Goal: Check status: Check status

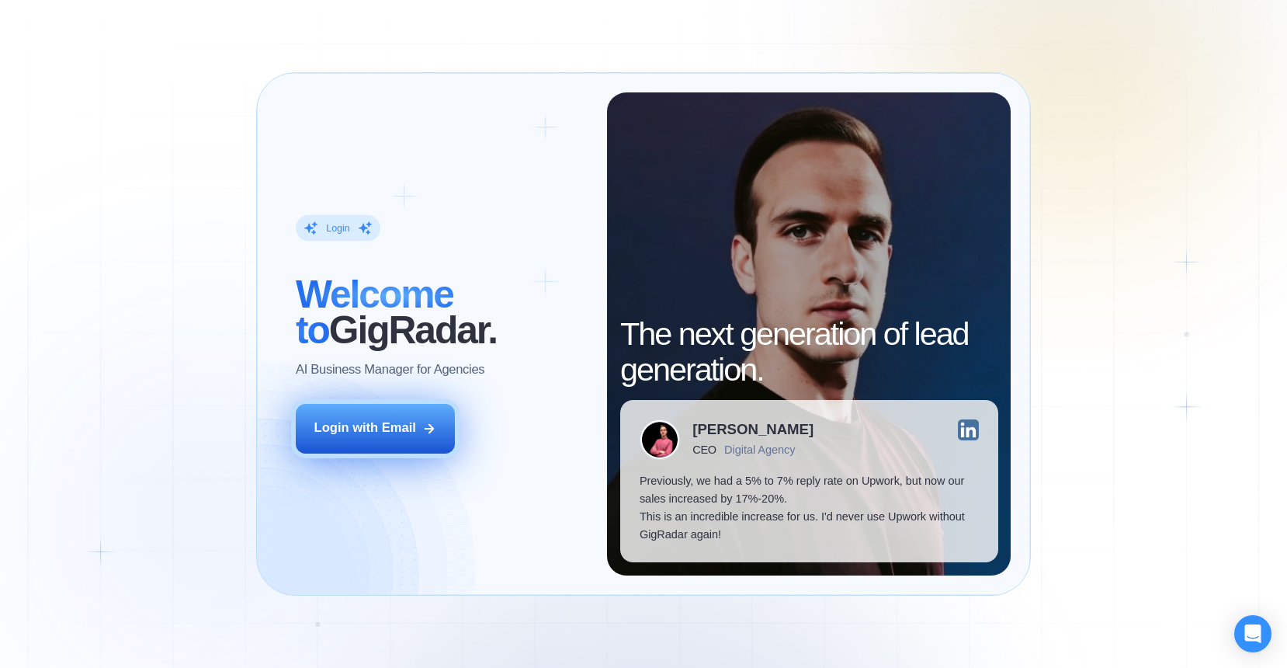
click at [401, 431] on div "Login with Email" at bounding box center [365, 428] width 102 height 18
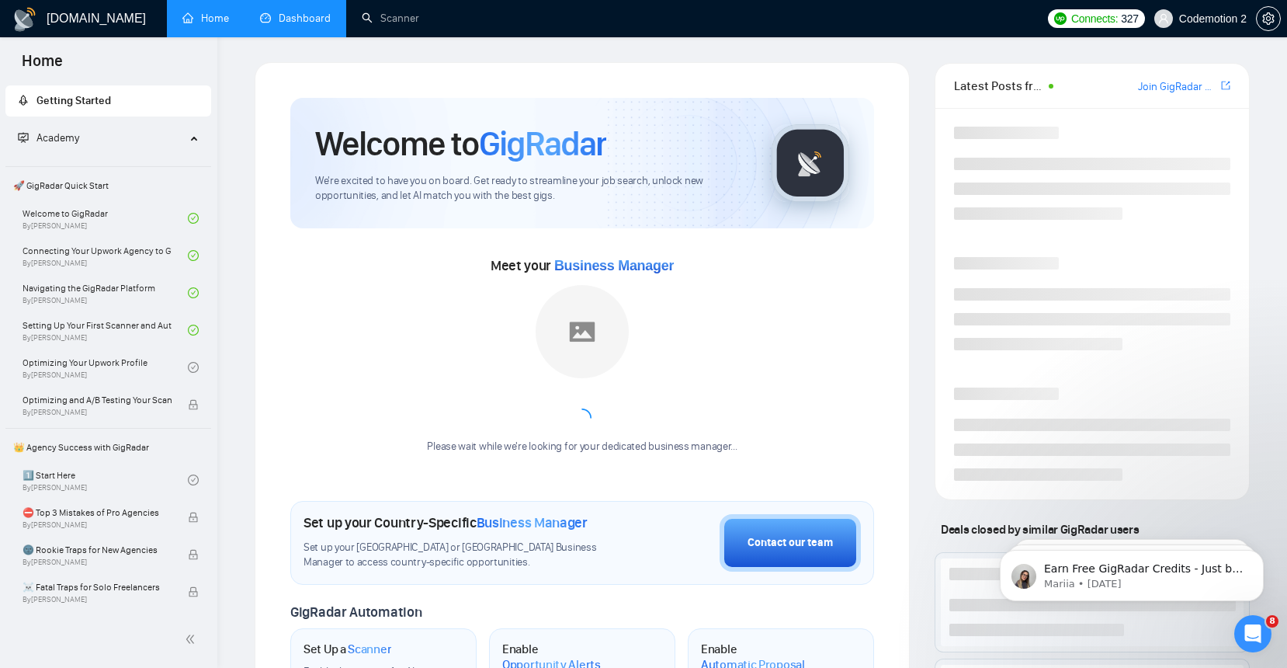
click at [290, 25] on link "Dashboard" at bounding box center [295, 18] width 71 height 13
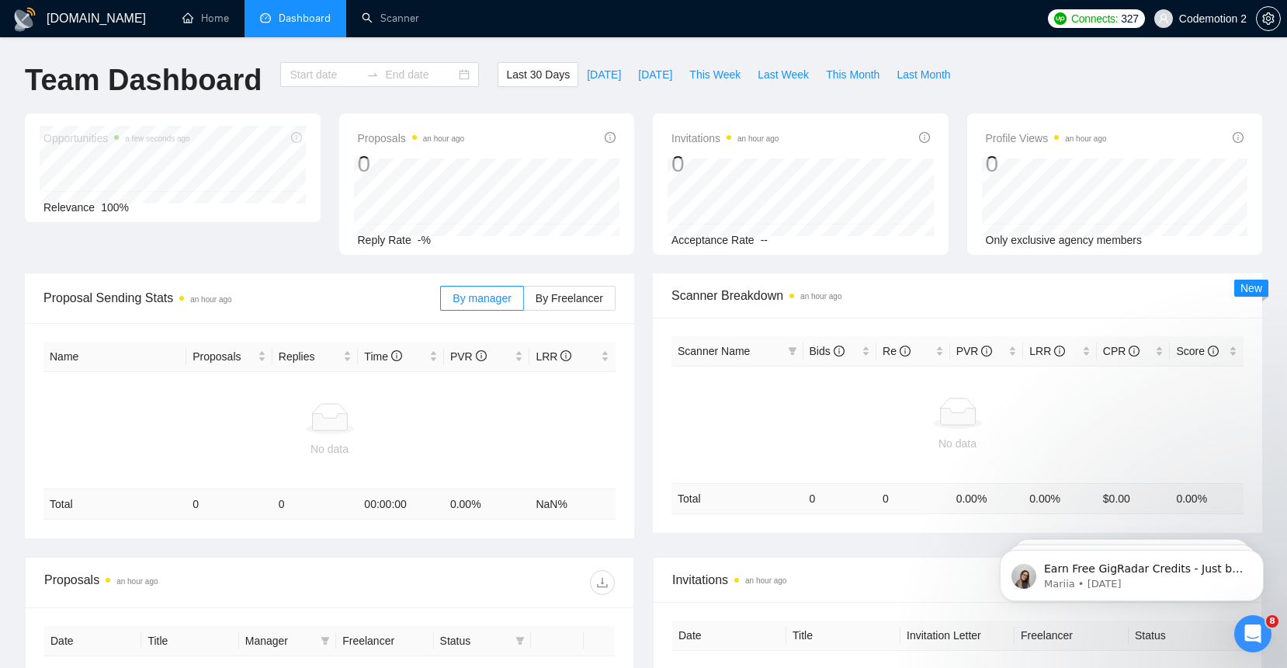
type input "2025-08-22"
type input "2025-09-21"
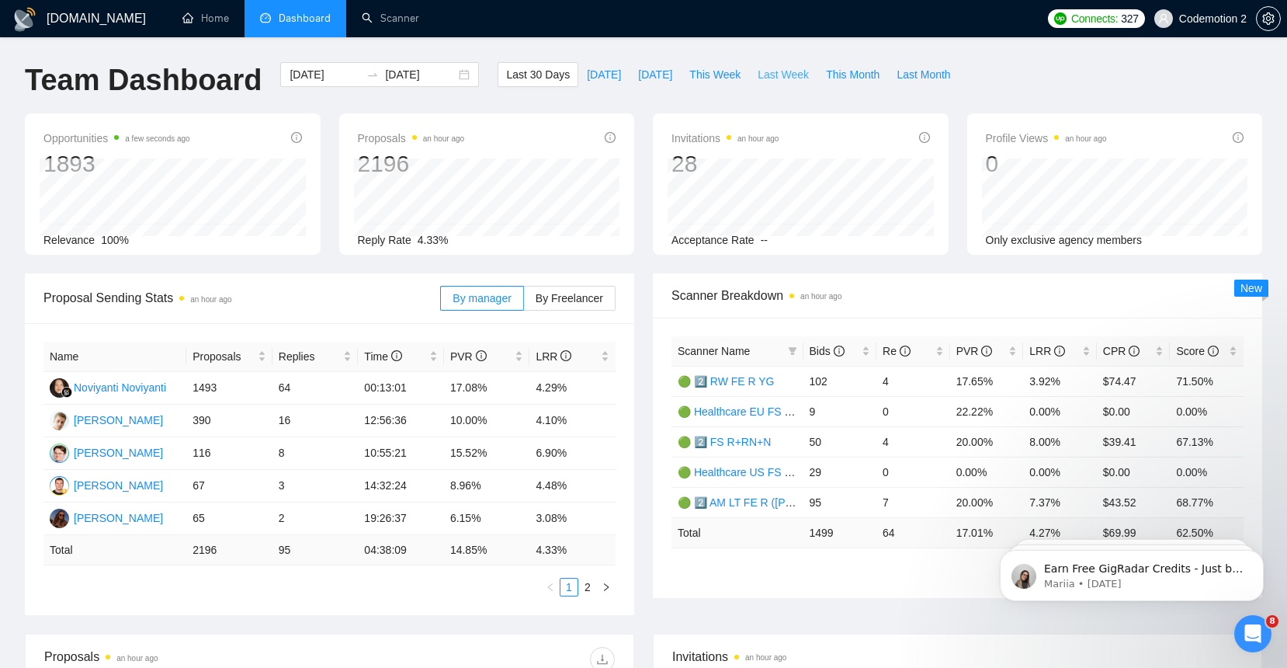
click at [786, 71] on span "Last Week" at bounding box center [783, 74] width 51 height 17
type input "2025-09-08"
type input "2025-09-14"
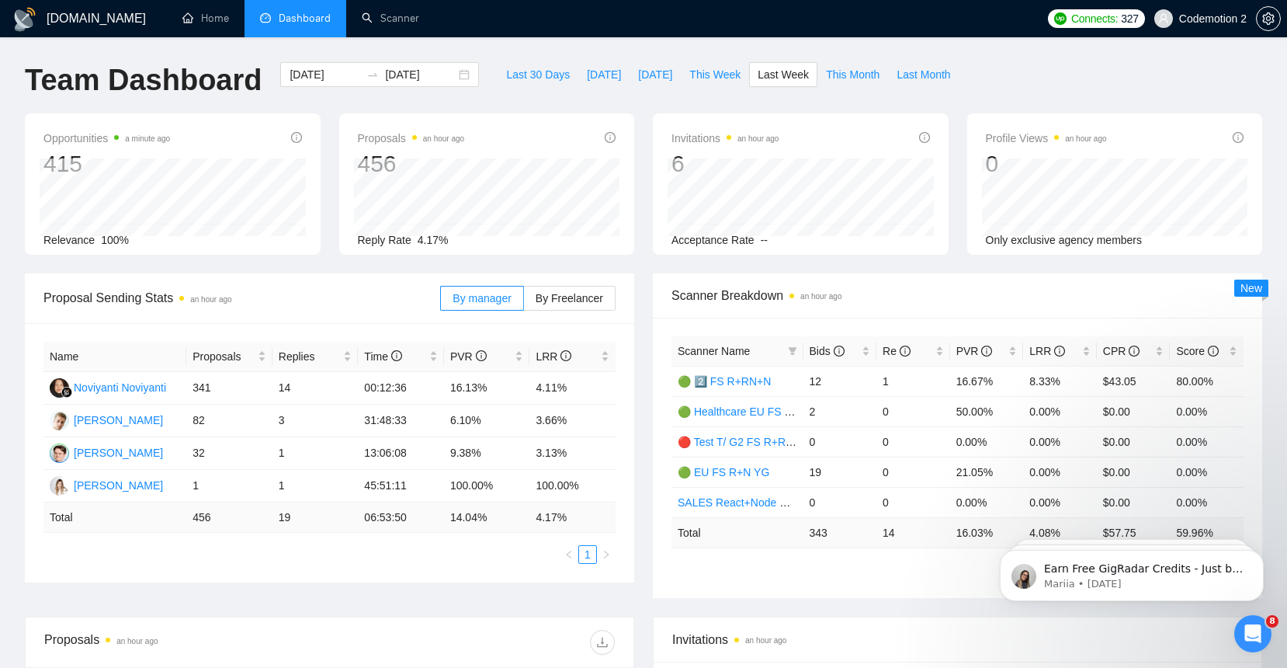
click at [639, 189] on div "Proposals an hour ago 456 2025-09-14 Sent 32 Replied 1 Reply Rate 4.17%" at bounding box center [487, 183] width 314 height 141
